Goal: Information Seeking & Learning: Learn about a topic

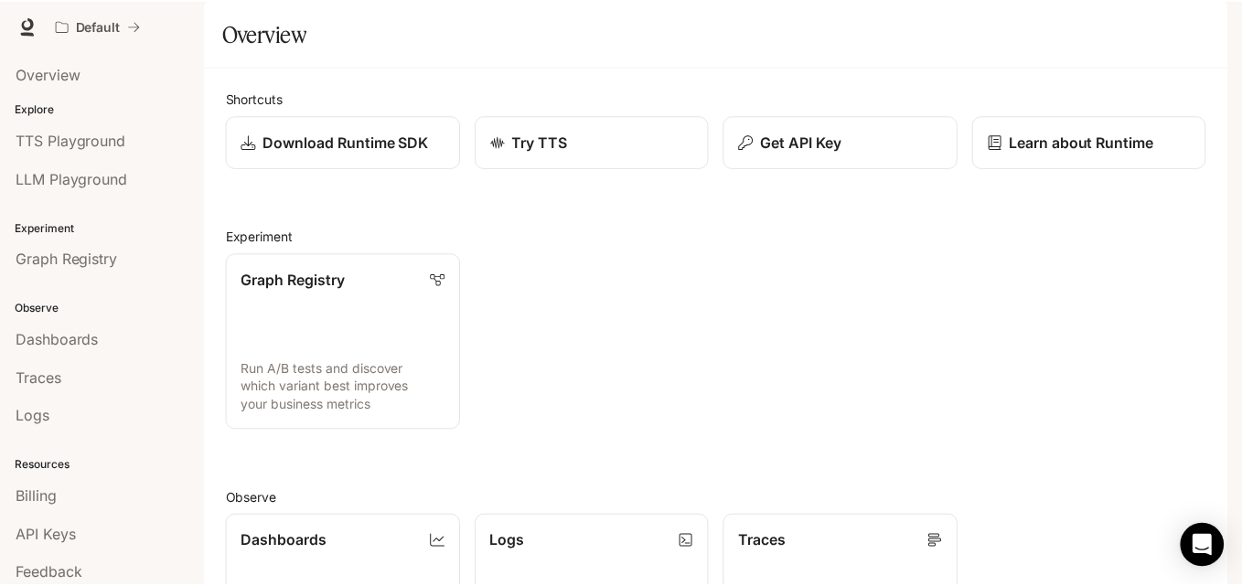
scroll to position [179, 0]
drag, startPoint x: 1217, startPoint y: 332, endPoint x: 1214, endPoint y: 352, distance: 20.3
click at [1214, 352] on div "Shortcuts Download Runtime SDK Try TTS Get API Key Learn about Runtime Experime…" at bounding box center [720, 521] width 1030 height 908
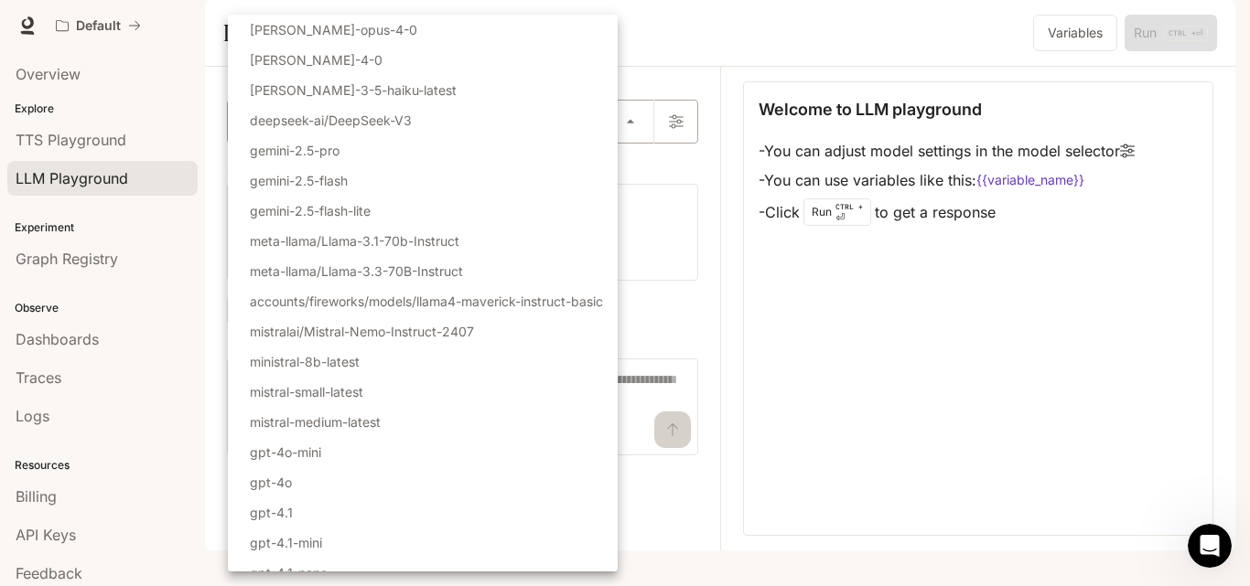
click at [631, 172] on body "Skip to main content Default Runtime Runtime Documentation Documentation Portal…" at bounding box center [625, 293] width 1250 height 586
click at [703, 283] on div at bounding box center [625, 293] width 1250 height 586
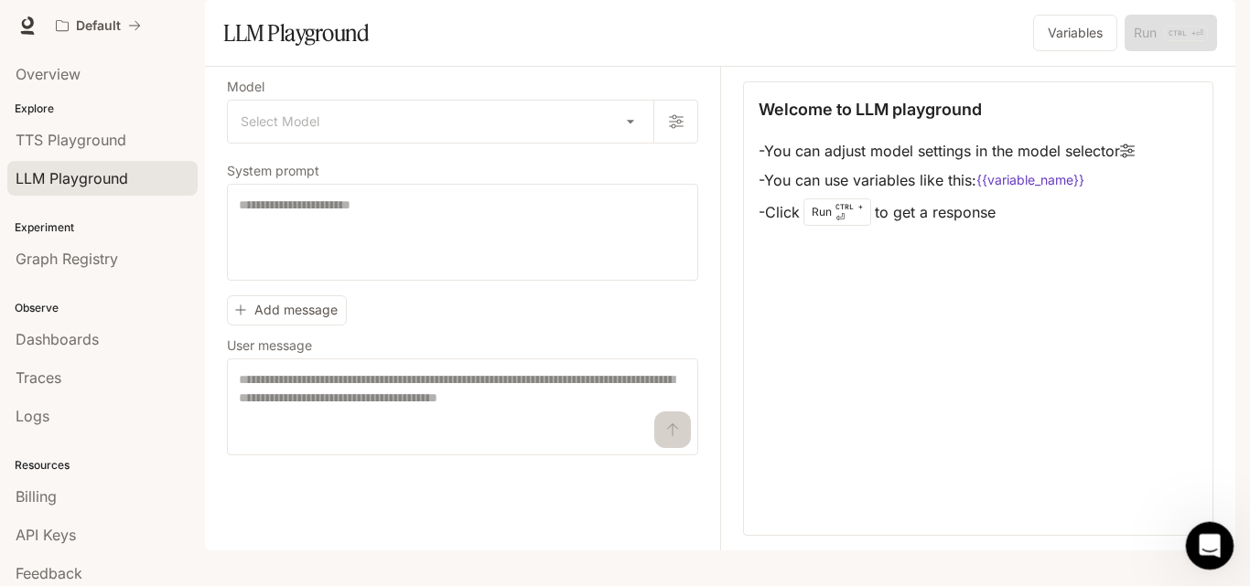
click at [1214, 528] on div "Open Intercom Messenger" at bounding box center [1206, 543] width 60 height 60
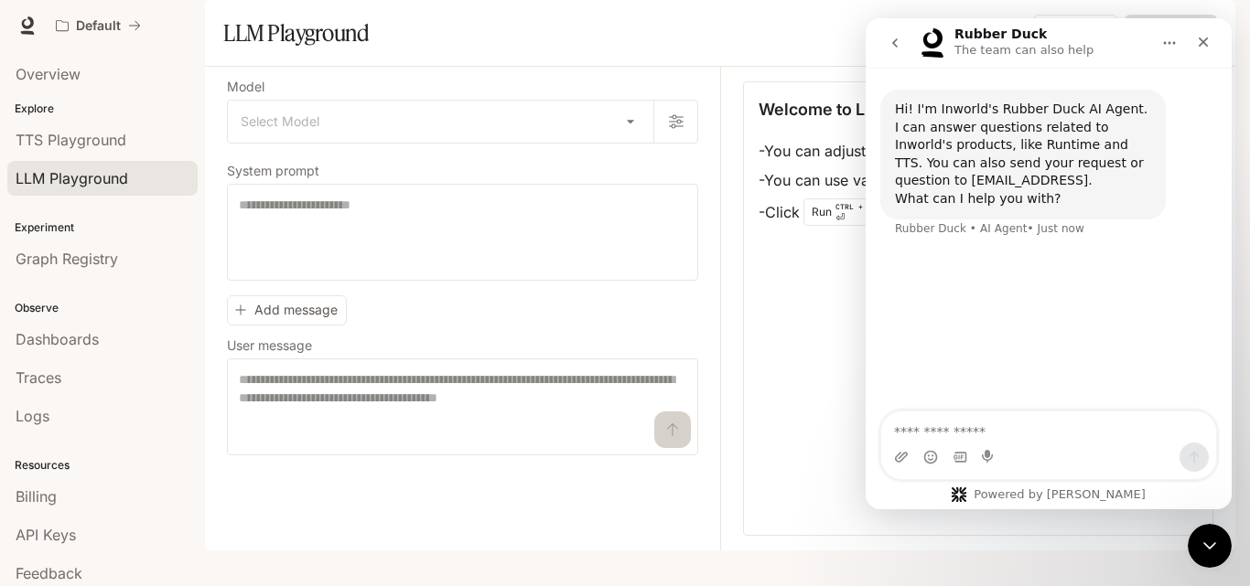
click at [939, 424] on textarea "Ask a question…" at bounding box center [1048, 427] width 335 height 31
type textarea "**********"
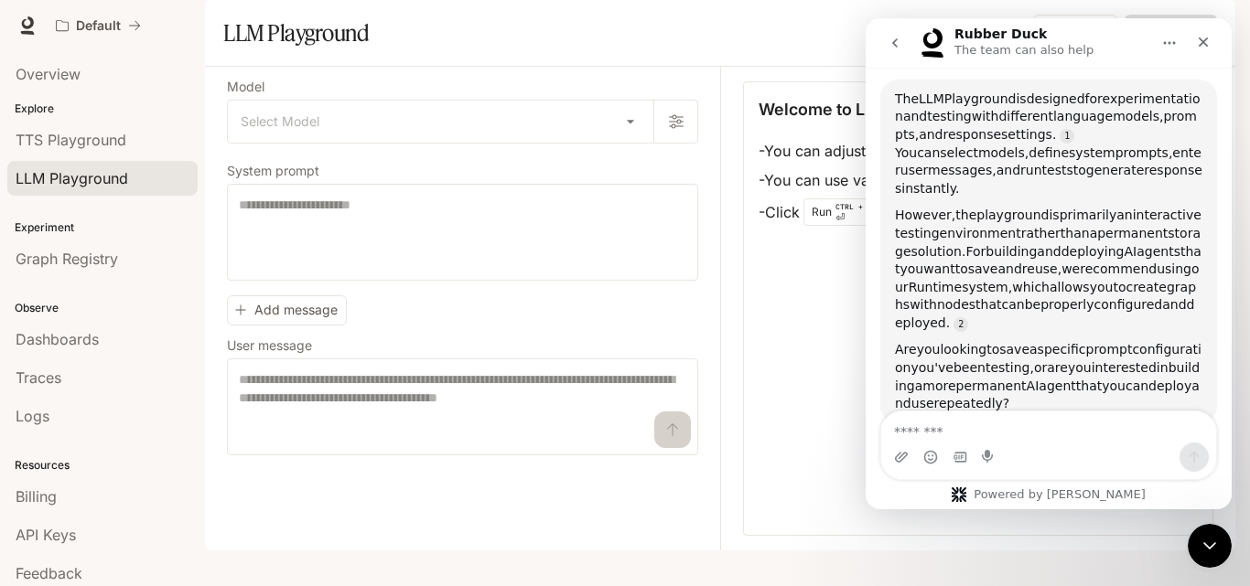
scroll to position [227, 0]
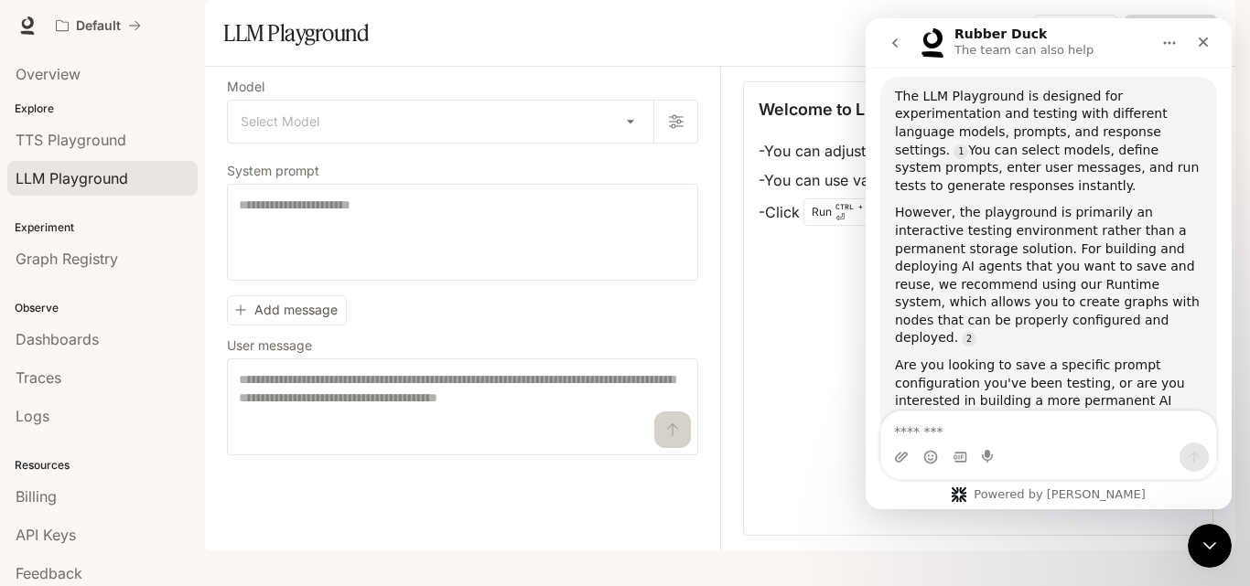
click at [1038, 426] on textarea "Message…" at bounding box center [1048, 427] width 335 height 31
type textarea "***"
drag, startPoint x: 364, startPoint y: 291, endPoint x: 864, endPoint y: 397, distance: 510.6
click at [864, 397] on div "Welcome to LLM playground - You can adjust model settings in the model selector…" at bounding box center [978, 308] width 470 height 455
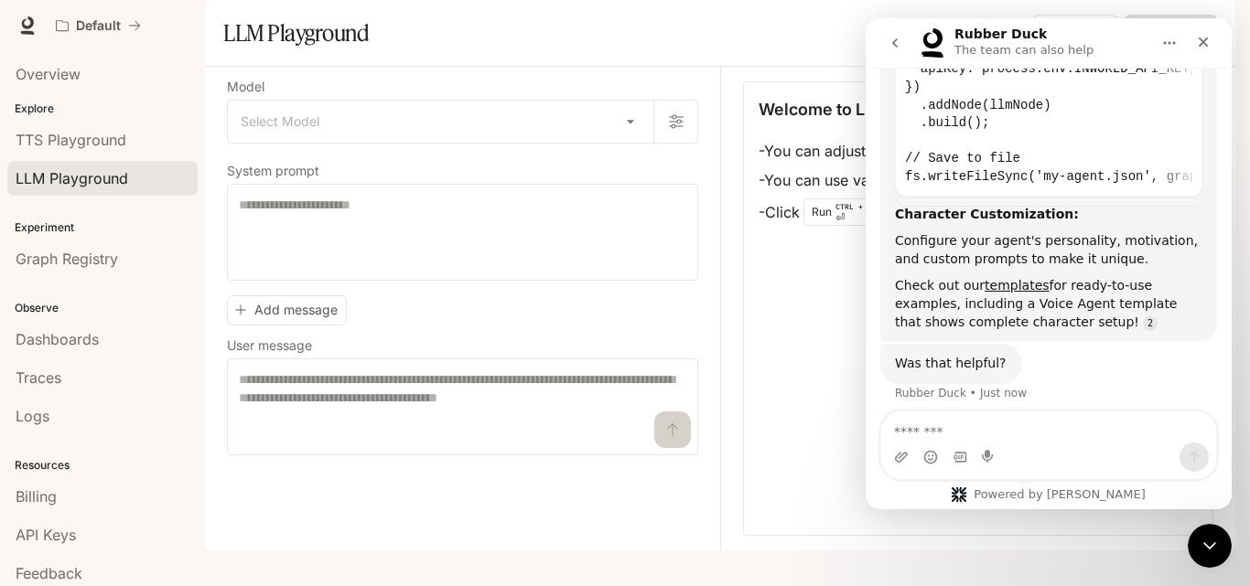
scroll to position [1038, 0]
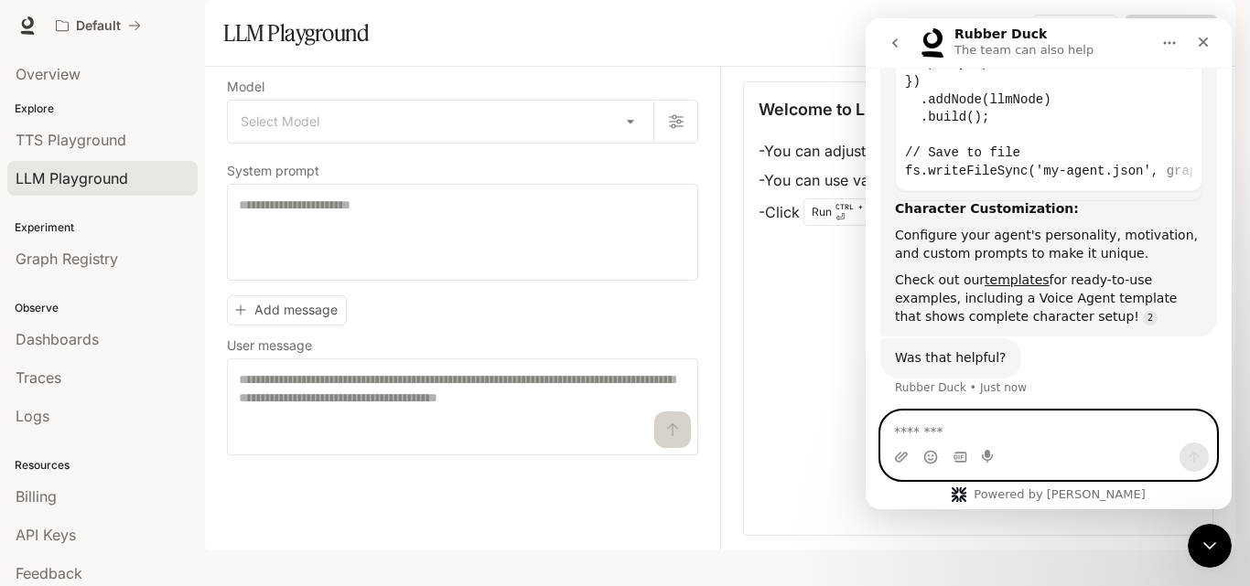
click at [1105, 439] on textarea "Message…" at bounding box center [1048, 427] width 335 height 31
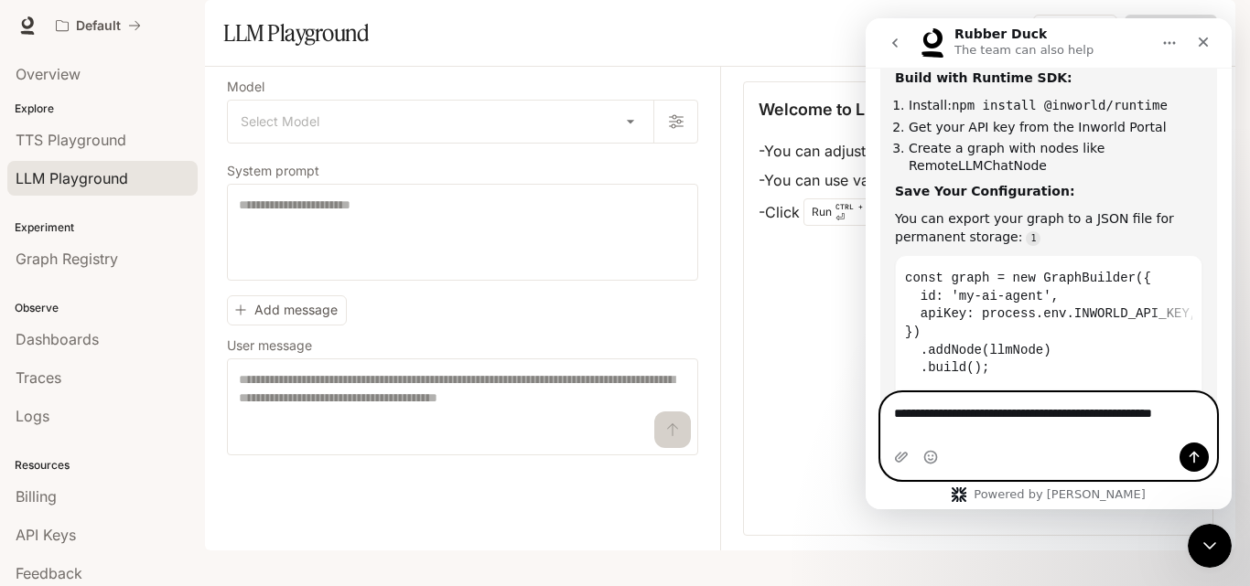
scroll to position [670, 0]
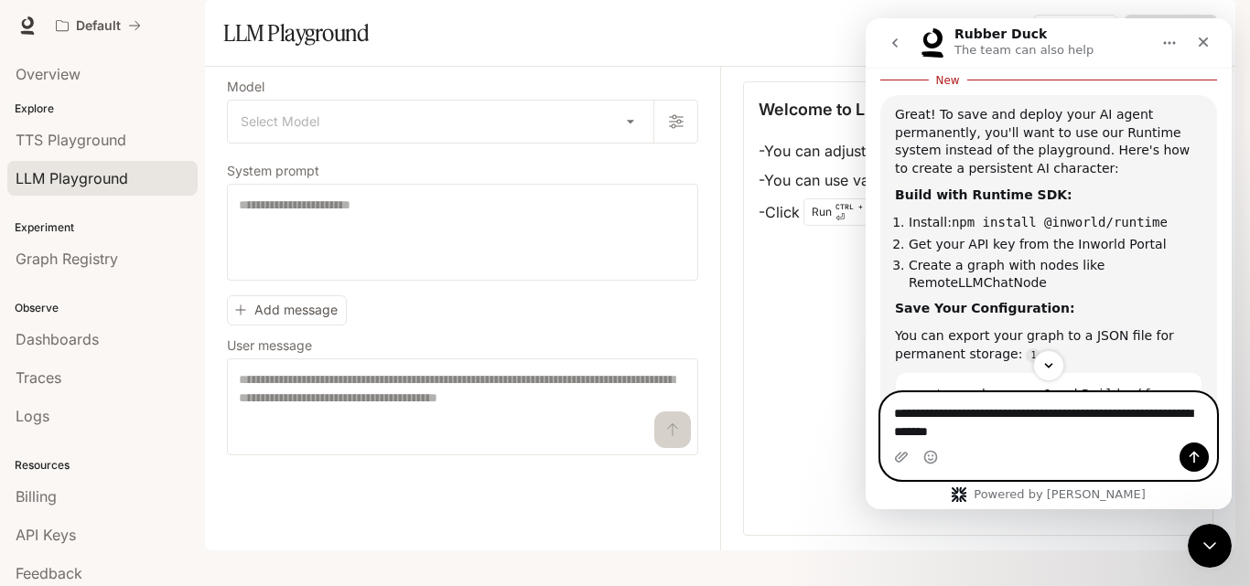
type textarea "**********"
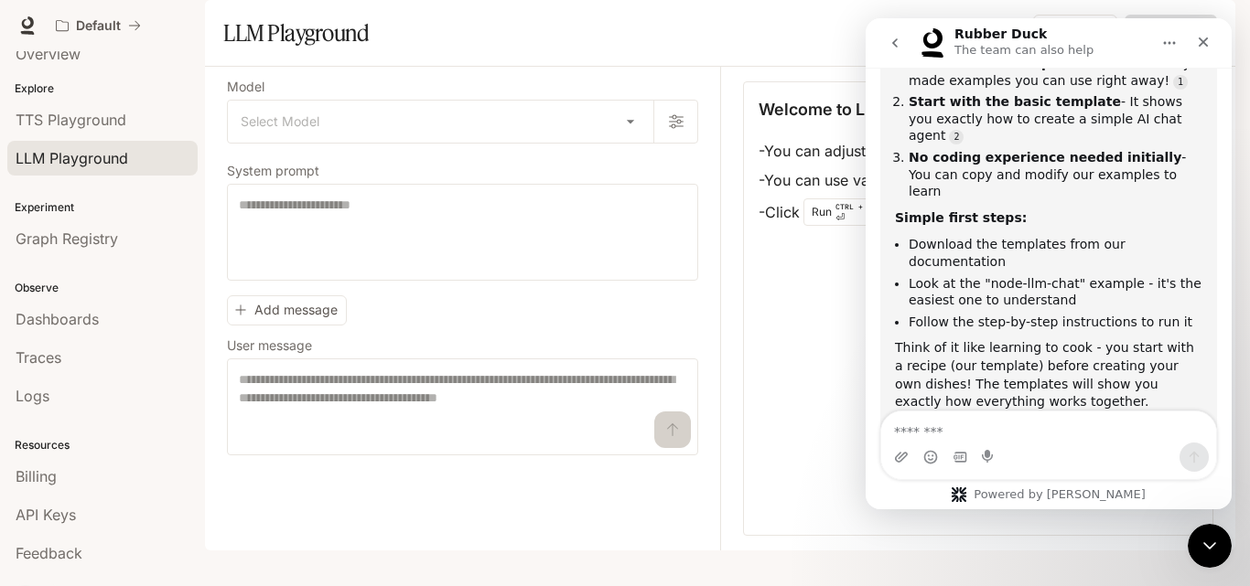
scroll to position [0, 0]
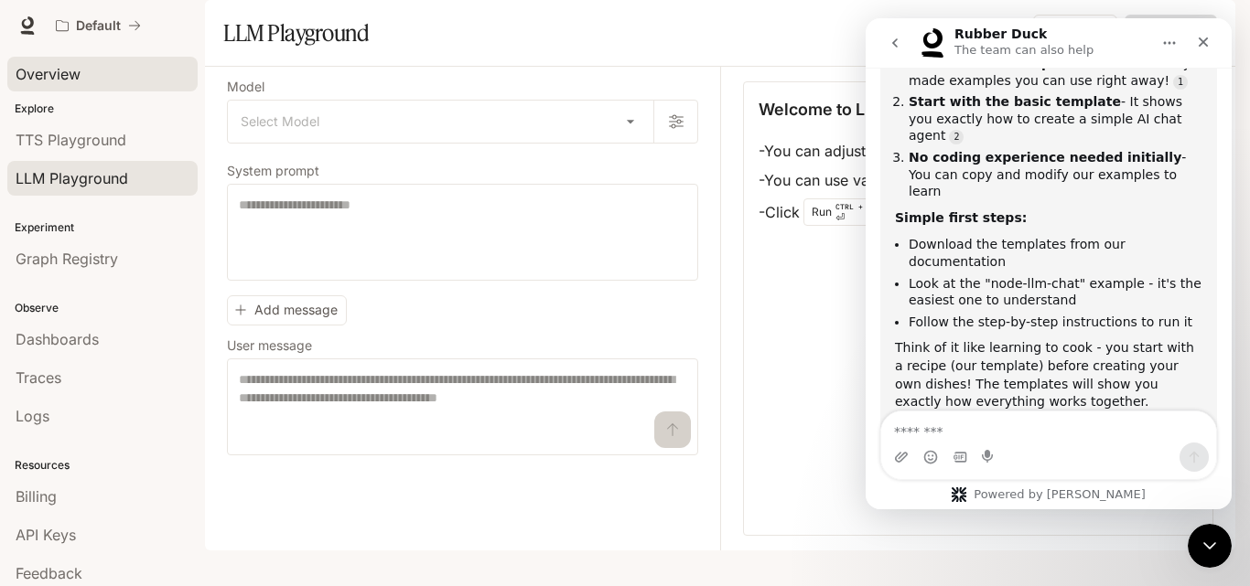
click at [89, 79] on div "Overview" at bounding box center [103, 74] width 174 height 22
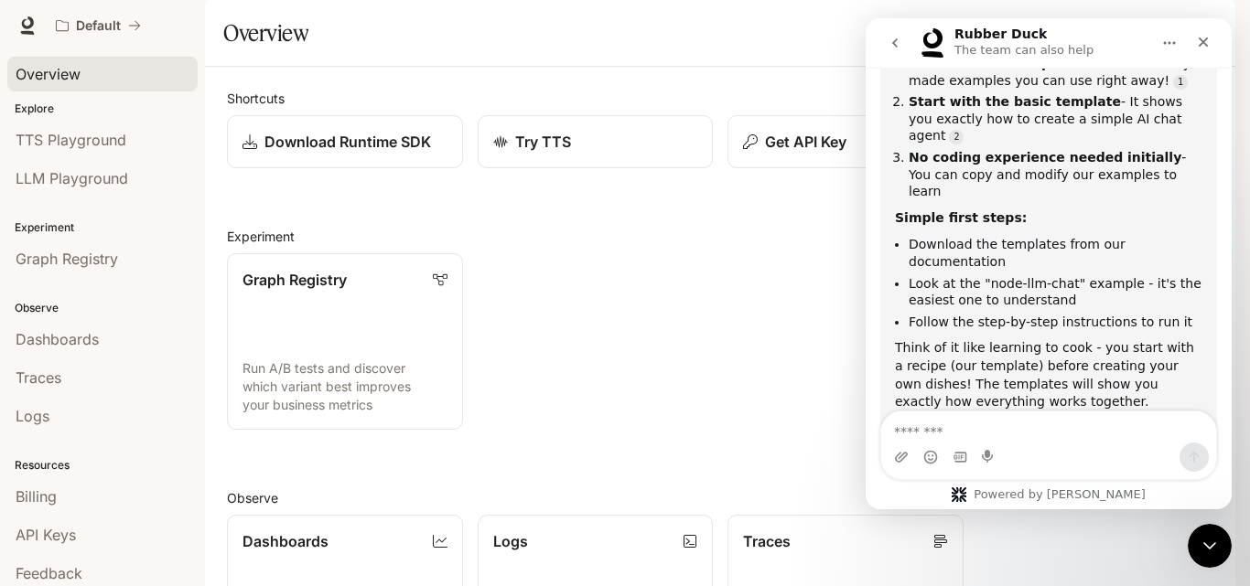
click at [644, 272] on div "Shortcuts Download Runtime SDK Try TTS Get API Key Learn about Runtime Experime…" at bounding box center [720, 521] width 986 height 864
click at [901, 44] on icon "go back" at bounding box center [894, 43] width 15 height 15
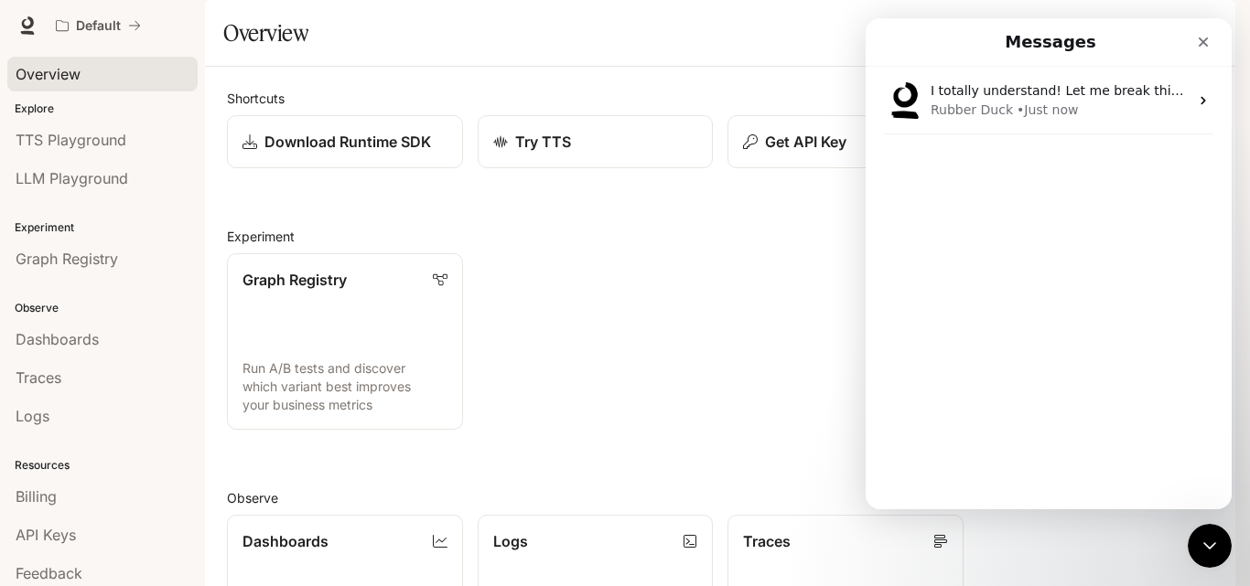
scroll to position [1333, 0]
click at [1210, 44] on icon "Close" at bounding box center [1203, 42] width 15 height 15
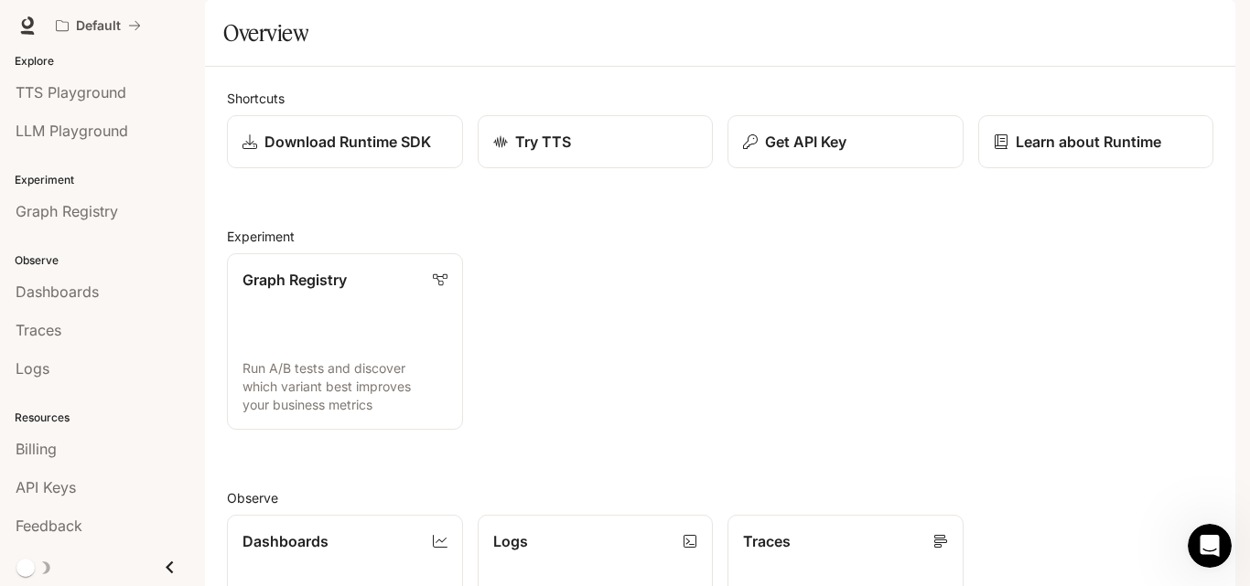
scroll to position [0, 0]
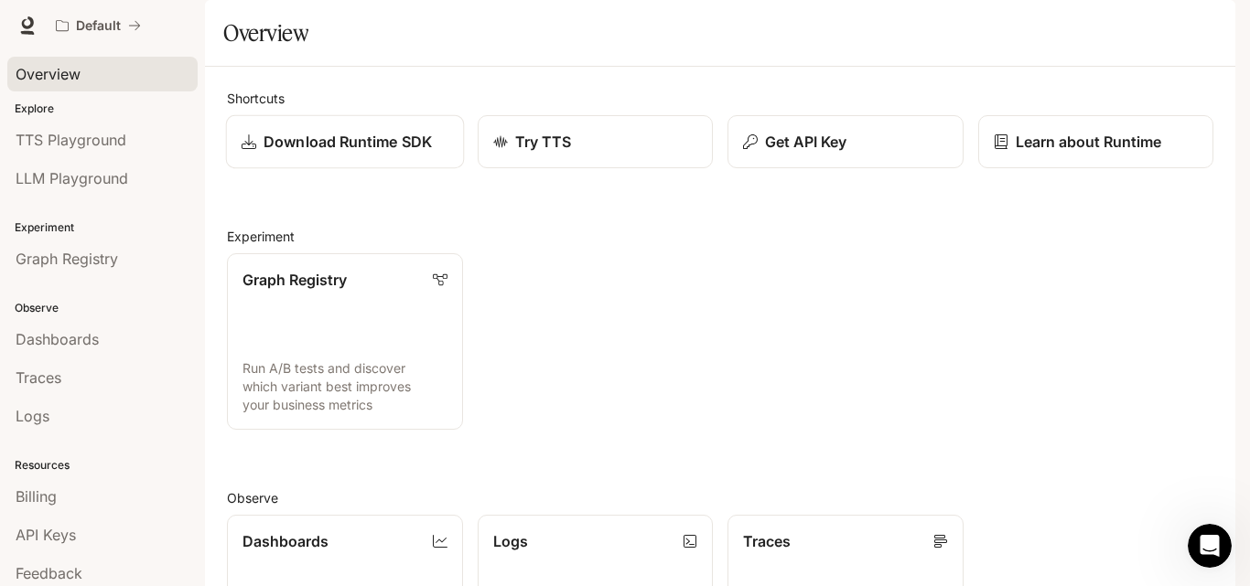
click at [404, 153] on p "Download Runtime SDK" at bounding box center [347, 142] width 168 height 22
click at [572, 153] on div "Try TTS" at bounding box center [594, 142] width 207 height 22
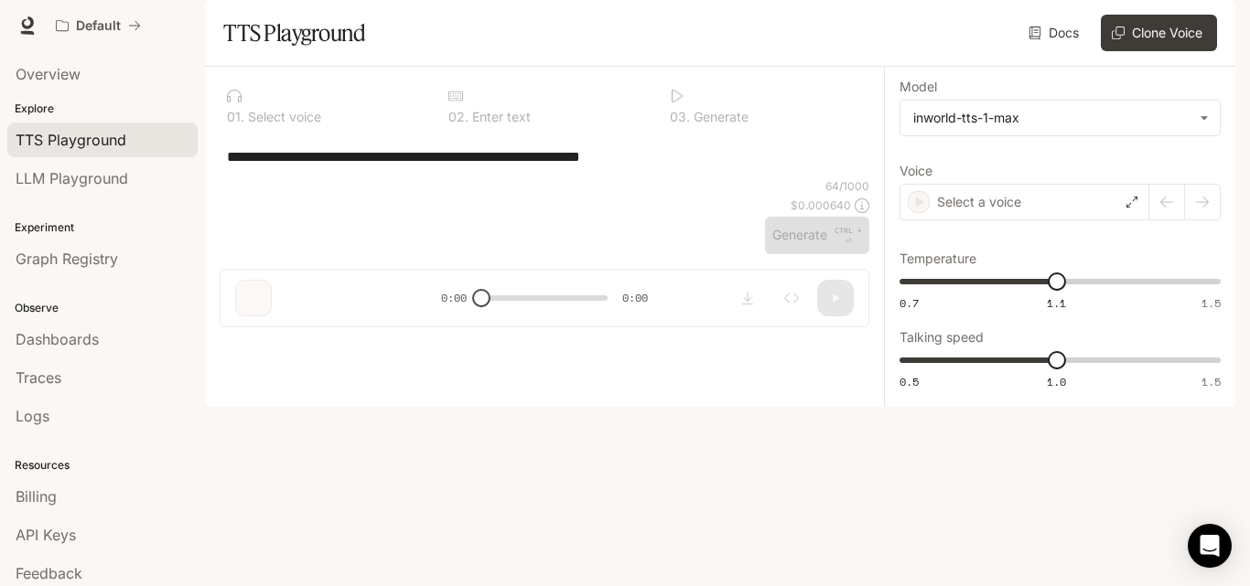
click at [467, 48] on div "Default Runtime Runtime Documentation Documentation" at bounding box center [625, 25] width 1250 height 51
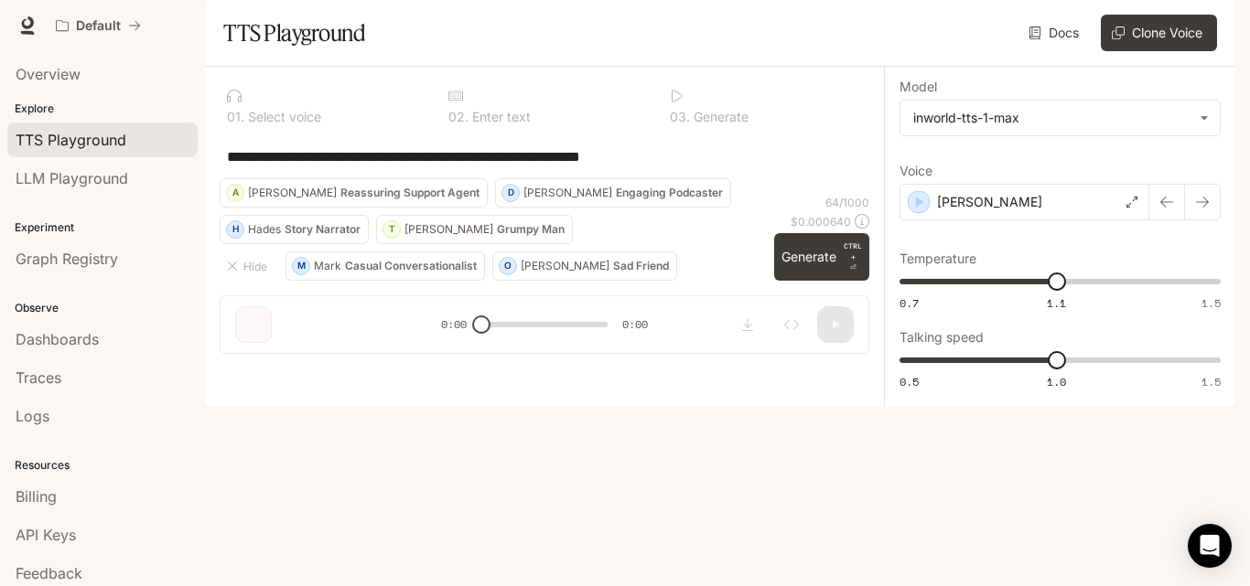
click at [1129, 22] on span "Documentation" at bounding box center [1124, 26] width 91 height 23
